Goal: Information Seeking & Learning: Find contact information

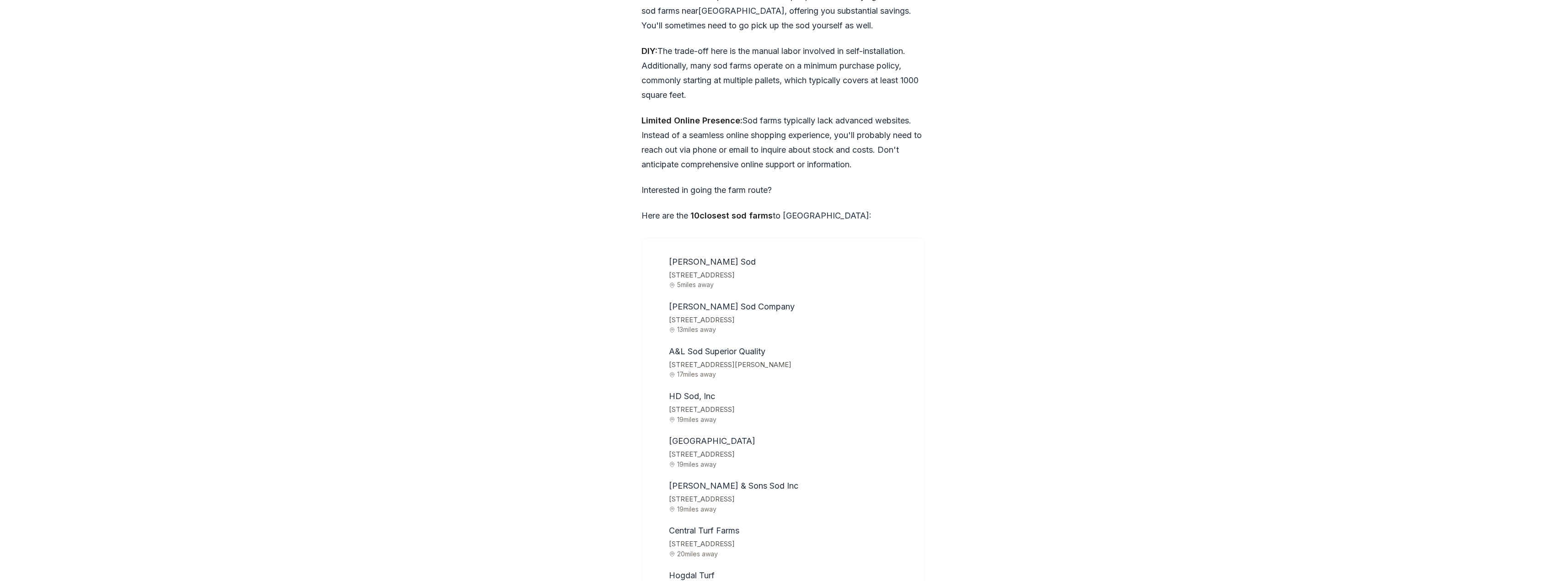
scroll to position [2606, 0]
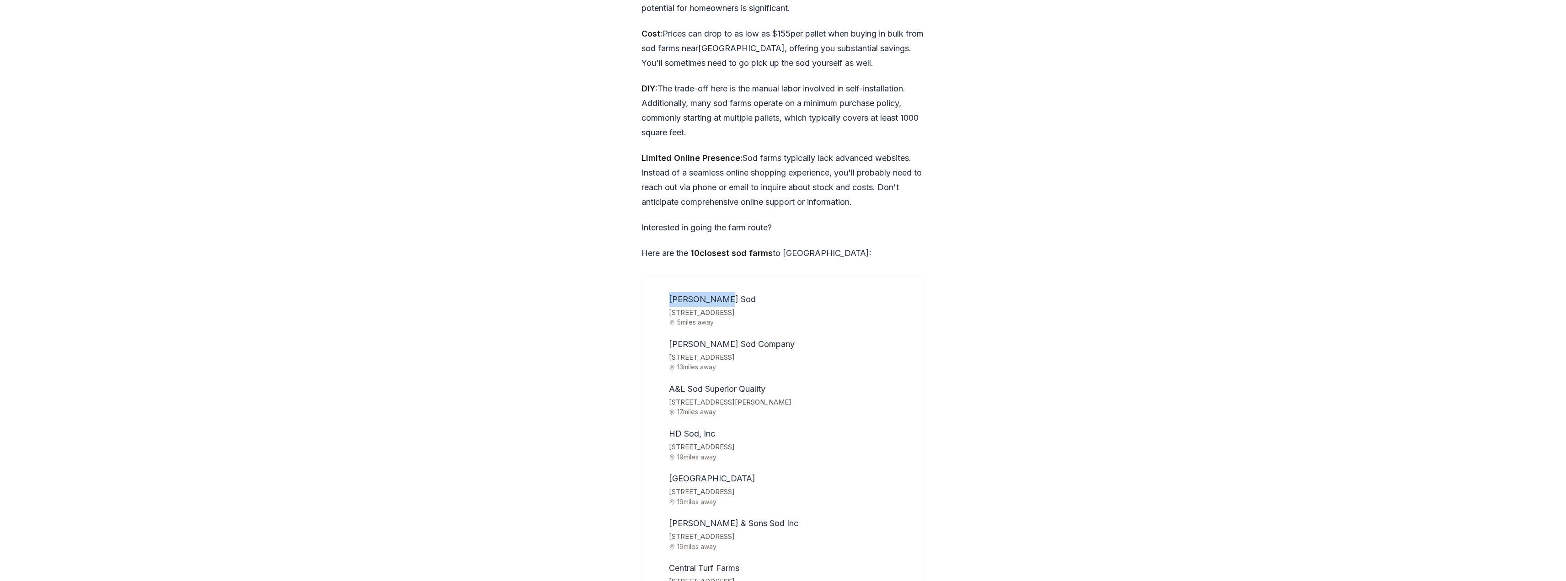
drag, startPoint x: 729, startPoint y: 268, endPoint x: 661, endPoint y: 269, distance: 68.6
click at [661, 287] on ul "[PERSON_NAME] Sod [STREET_ADDRESS] 5 miles away [PERSON_NAME] Sod Company [STRE…" at bounding box center [783, 511] width 261 height 448
drag, startPoint x: 670, startPoint y: 317, endPoint x: 755, endPoint y: 306, distance: 85.7
click at [759, 337] on li "[PERSON_NAME] Sod Company [STREET_ADDRESS] 13 miles away" at bounding box center [790, 354] width 248 height 34
drag, startPoint x: 669, startPoint y: 358, endPoint x: 793, endPoint y: 362, distance: 123.9
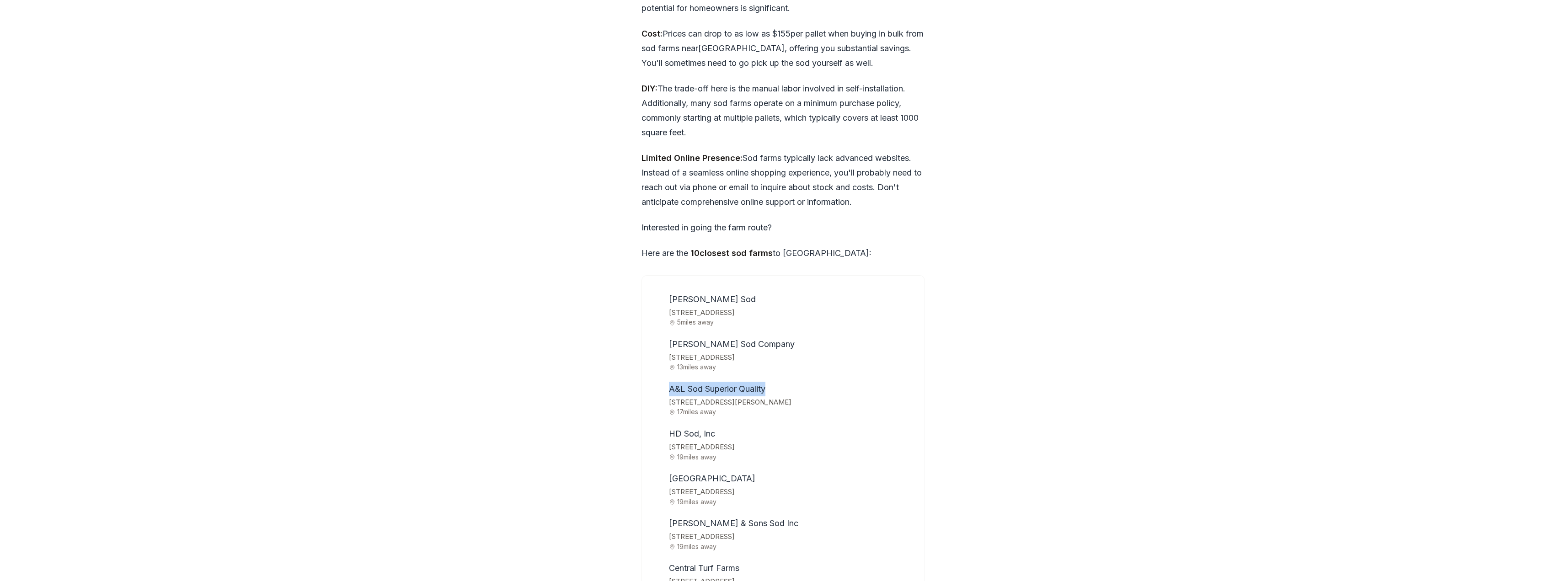
click at [793, 382] on li "A&L Sod Superior Quality [STREET_ADDRESS][PERSON_NAME] 17 miles away" at bounding box center [790, 399] width 248 height 34
drag, startPoint x: 719, startPoint y: 401, endPoint x: 666, endPoint y: 400, distance: 53.1
click at [666, 426] on li "HD Sod, Inc [STREET_ADDRESS] 19 miles away" at bounding box center [790, 443] width 248 height 34
drag, startPoint x: 667, startPoint y: 448, endPoint x: 754, endPoint y: 448, distance: 86.9
click at [754, 471] on li "[GEOGRAPHIC_DATA] [GEOGRAPHIC_DATA][STREET_ADDRESS] 19 miles away" at bounding box center [790, 488] width 248 height 34
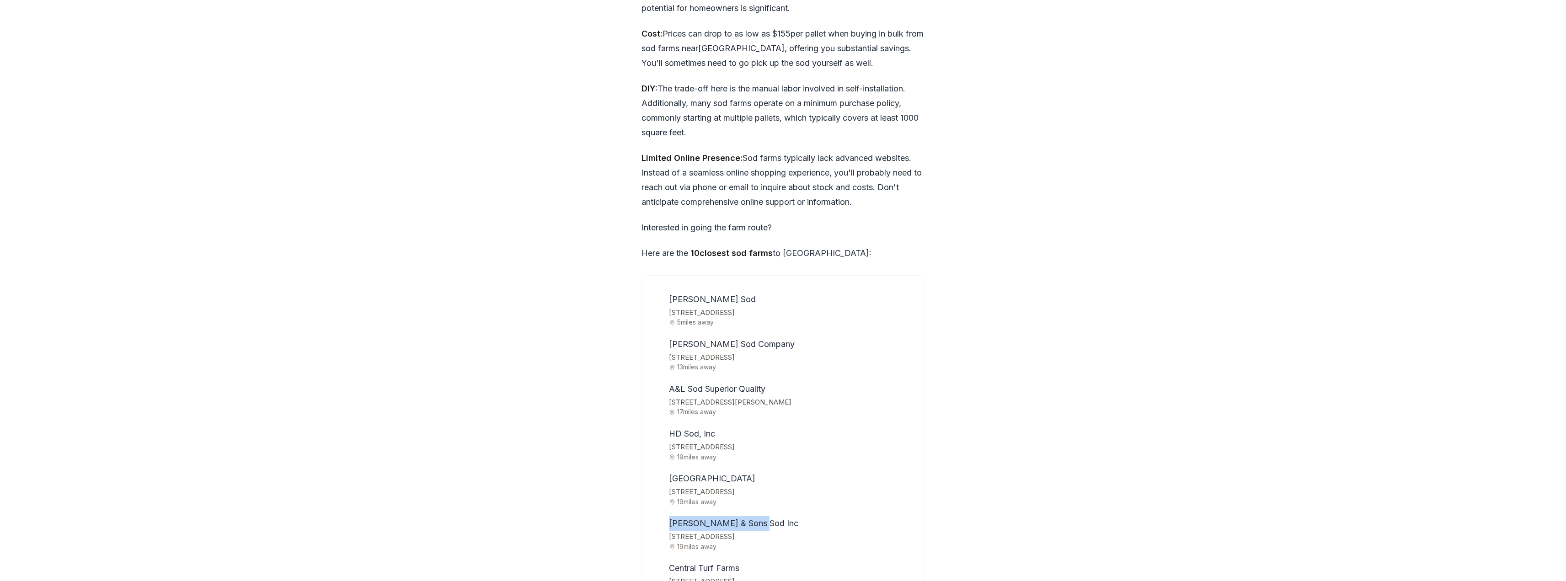
drag, startPoint x: 666, startPoint y: 491, endPoint x: 767, endPoint y: 496, distance: 102.0
click at [767, 516] on li "[PERSON_NAME] & Sons Sod Inc [STREET_ADDRESS] 19 miles away" at bounding box center [790, 533] width 248 height 34
drag, startPoint x: 666, startPoint y: 537, endPoint x: 765, endPoint y: 542, distance: 98.4
click at [765, 561] on li "[GEOGRAPHIC_DATA] [STREET_ADDRESS] 20 miles away" at bounding box center [790, 578] width 248 height 34
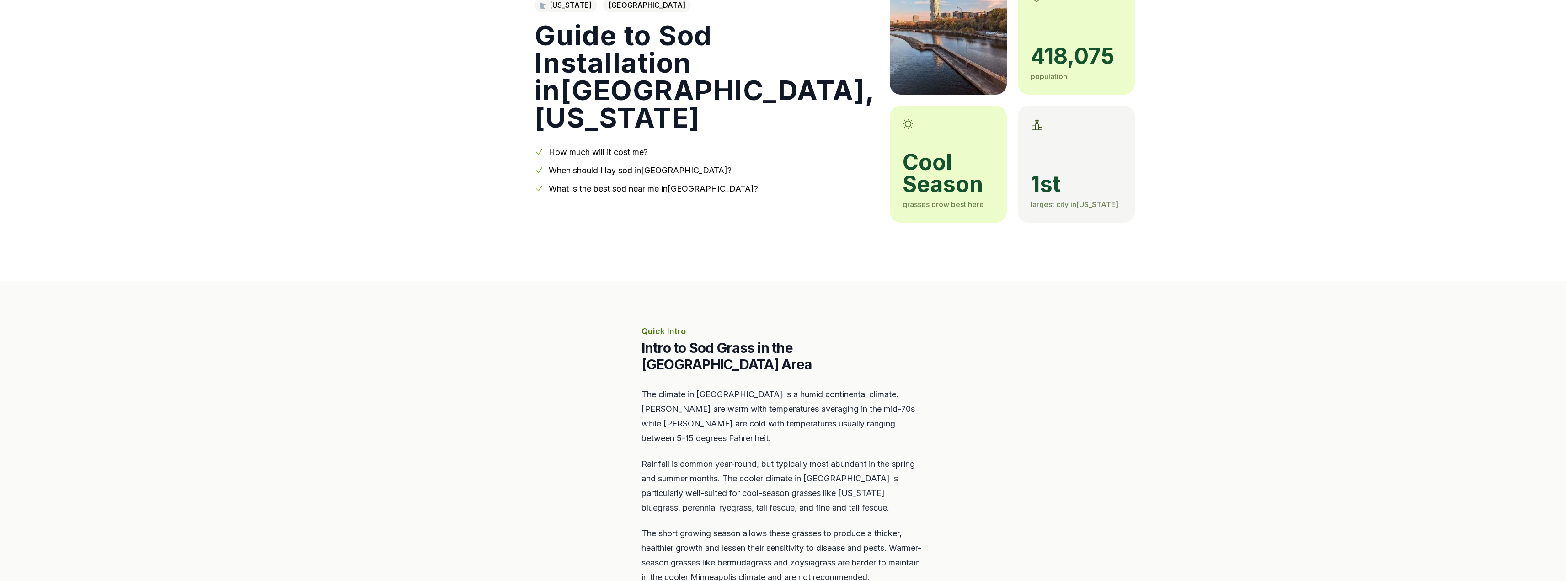
scroll to position [0, 0]
